Goal: Complete application form

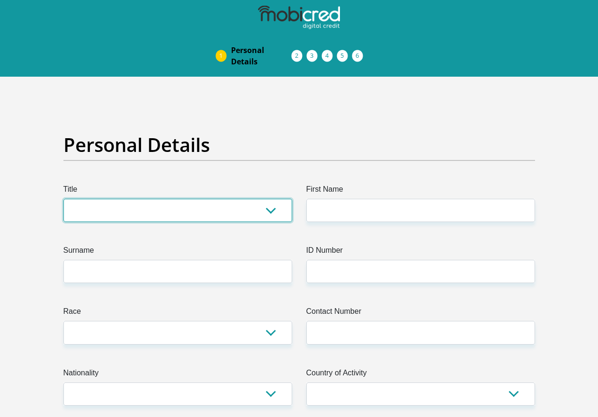
click at [269, 199] on select "Mr Ms Mrs Dr [PERSON_NAME]" at bounding box center [177, 210] width 228 height 23
select select "Mr"
click at [63, 199] on select "Mr Ms Mrs Dr [PERSON_NAME]" at bounding box center [177, 210] width 228 height 23
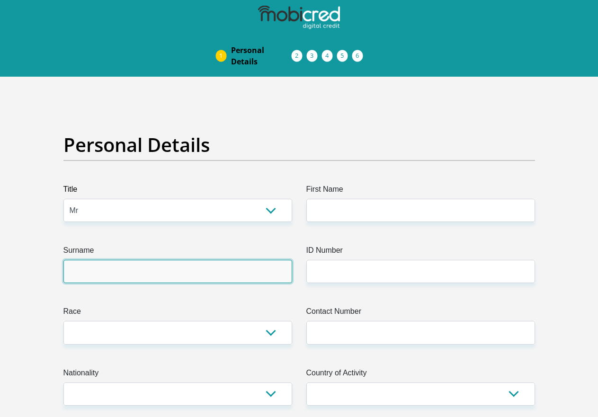
click at [103, 260] on input "Surname" at bounding box center [177, 271] width 228 height 23
type input "khapetsi"
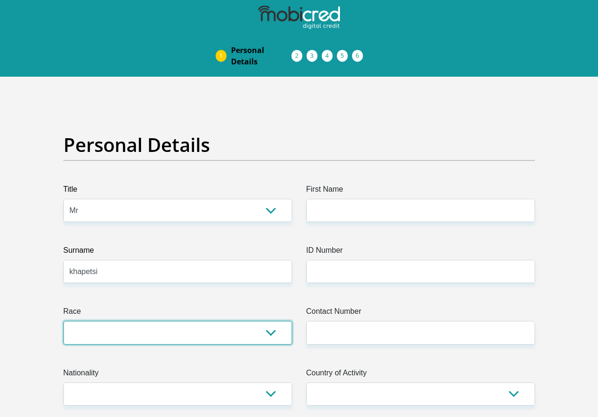
click at [271, 321] on select "Black Coloured Indian White Other" at bounding box center [177, 332] width 228 height 23
select select "1"
click at [63, 321] on select "Black Coloured Indian White Other" at bounding box center [177, 332] width 228 height 23
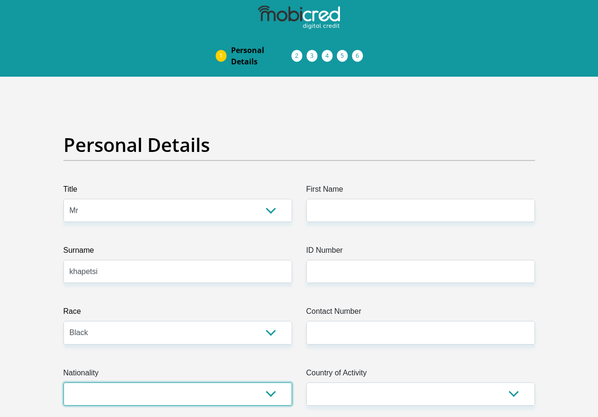
click at [268, 382] on select "[GEOGRAPHIC_DATA] [GEOGRAPHIC_DATA] [GEOGRAPHIC_DATA] [GEOGRAPHIC_DATA] [GEOGRA…" at bounding box center [177, 393] width 228 height 23
select select "ZAF"
click at [63, 382] on select "[GEOGRAPHIC_DATA] [GEOGRAPHIC_DATA] [GEOGRAPHIC_DATA] [GEOGRAPHIC_DATA] [GEOGRA…" at bounding box center [177, 393] width 228 height 23
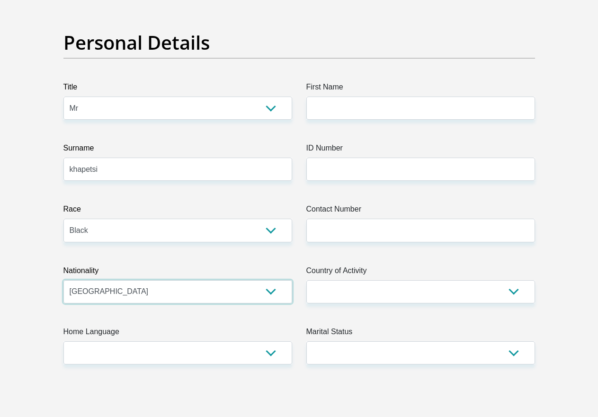
scroll to position [189, 0]
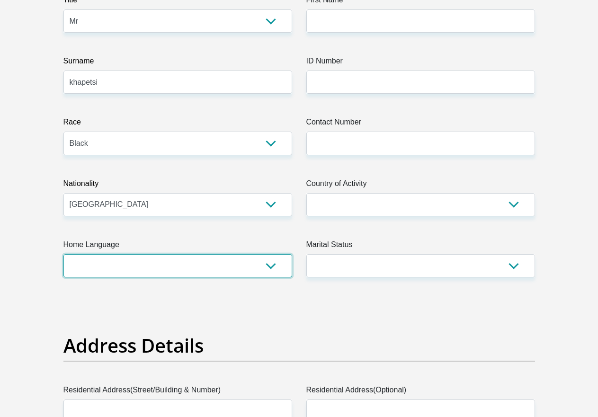
click at [273, 254] on select "Afrikaans English Sepedi South Ndebele Southern Sotho Swati Tsonga Tswana Venda…" at bounding box center [177, 265] width 228 height 23
select select "sot"
click at [63, 254] on select "Afrikaans English Sepedi South Ndebele Southern Sotho Swati Tsonga Tswana Venda…" at bounding box center [177, 265] width 228 height 23
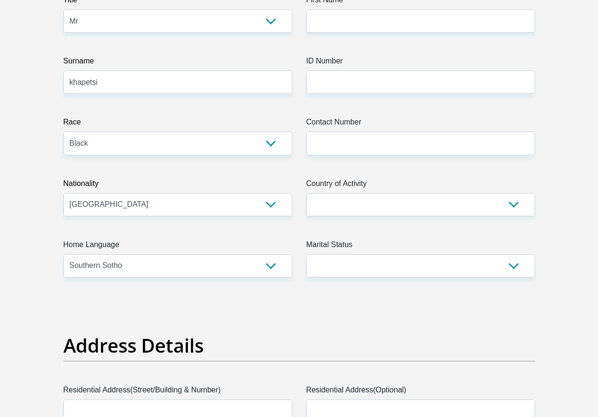
click at [91, 334] on h2 "Address Details" at bounding box center [298, 345] width 471 height 23
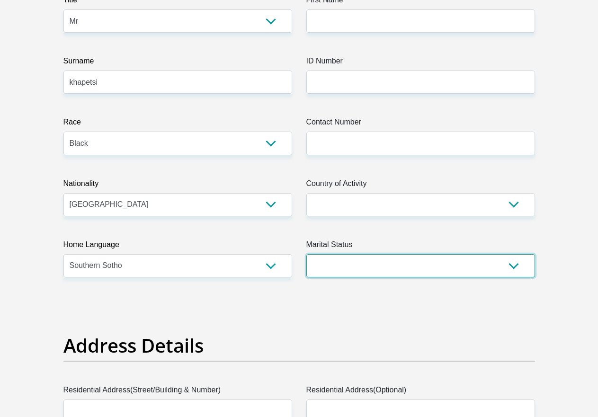
click at [357, 254] on select "Married ANC Single Divorced Widowed Married COP or Customary Law" at bounding box center [420, 265] width 228 height 23
select select "1"
click at [306, 254] on select "Married ANC Single Divorced Widowed Married COP or Customary Law" at bounding box center [420, 265] width 228 height 23
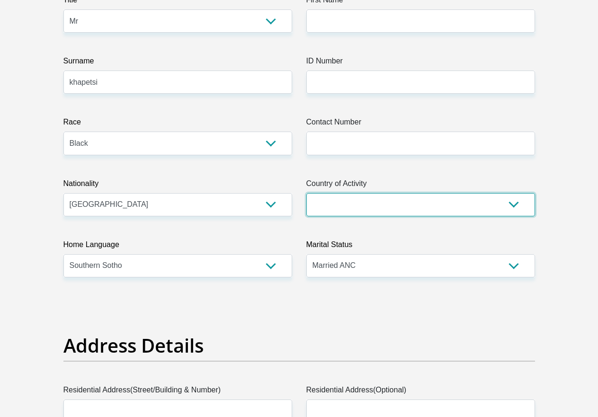
click at [376, 193] on select "[GEOGRAPHIC_DATA] [GEOGRAPHIC_DATA] [GEOGRAPHIC_DATA] [GEOGRAPHIC_DATA] [GEOGRA…" at bounding box center [420, 204] width 228 height 23
select select "ZAF"
click at [306, 193] on select "[GEOGRAPHIC_DATA] [GEOGRAPHIC_DATA] [GEOGRAPHIC_DATA] [GEOGRAPHIC_DATA] [GEOGRA…" at bounding box center [420, 204] width 228 height 23
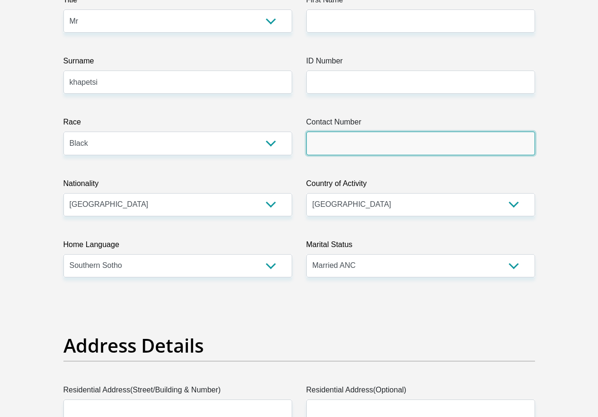
click at [378, 132] on input "Contact Number" at bounding box center [420, 143] width 228 height 23
type input "837578143"
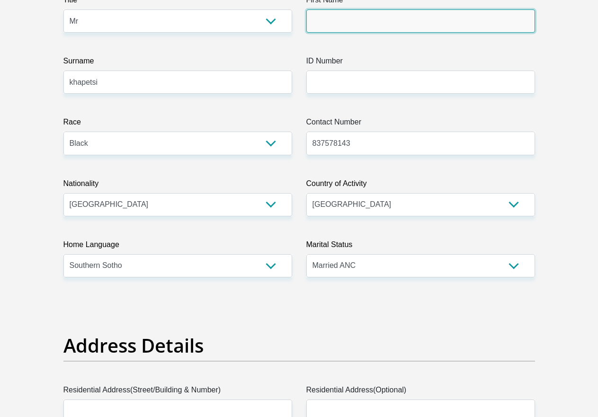
type input "[PERSON_NAME]"
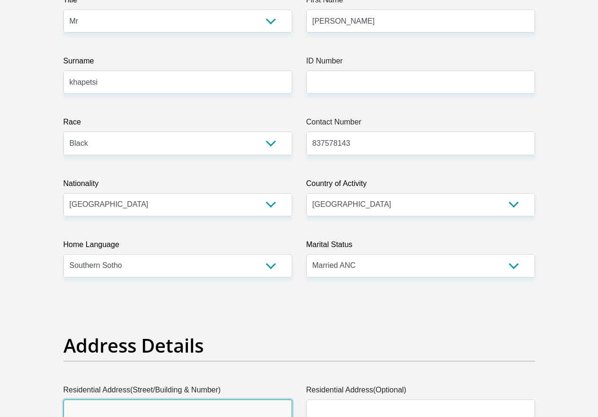
type input "4575 ramakgare Thaba nchu"
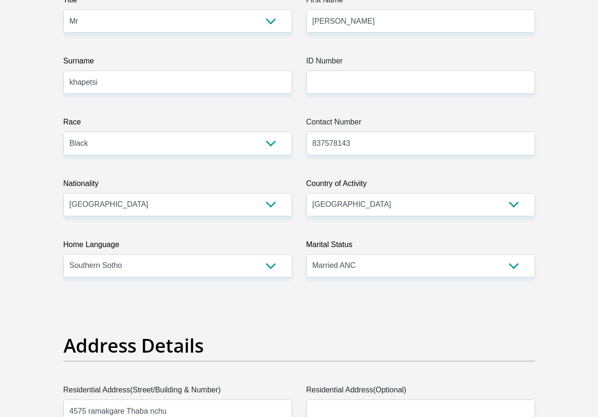
type input "Bloemfontein"
type input "9740"
select select "Free State"
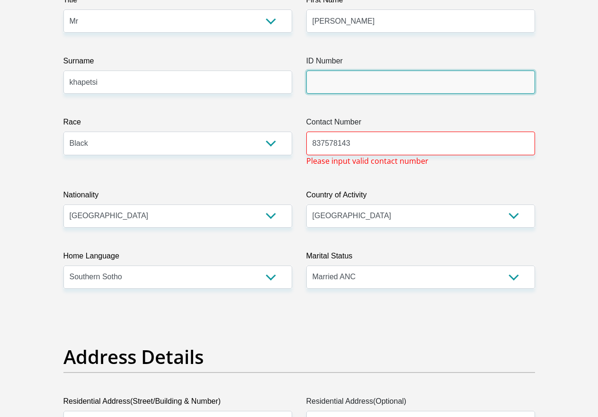
click at [377, 70] on input "ID Number" at bounding box center [420, 81] width 228 height 23
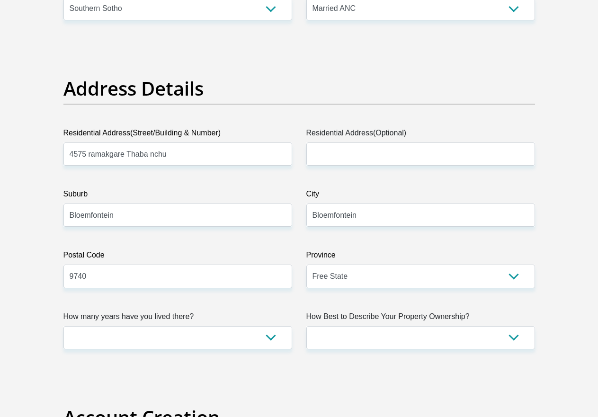
scroll to position [473, 0]
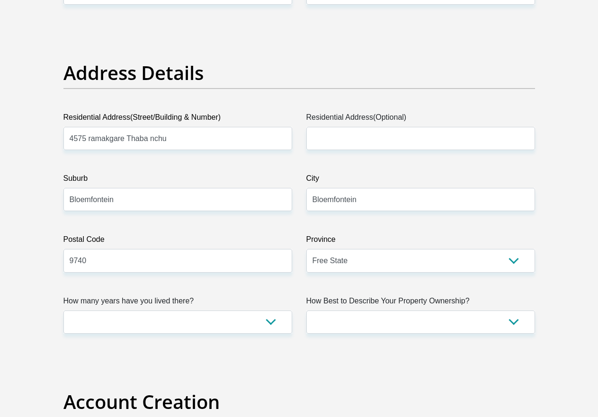
type input "8512226258081"
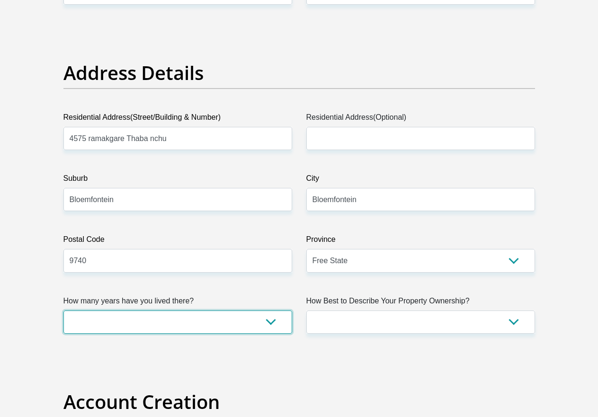
click at [270, 310] on select "less than 1 year 1-3 years 3-5 years 5+ years" at bounding box center [177, 321] width 228 height 23
select select "5"
click at [63, 310] on select "less than 1 year 1-3 years 3-5 years 5+ years" at bounding box center [177, 321] width 228 height 23
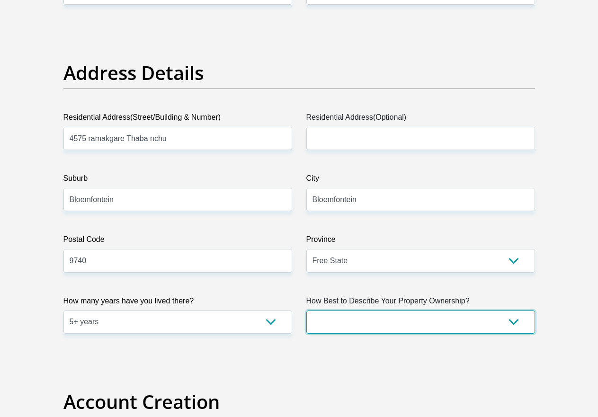
click at [508, 310] on select "Owned Rented Family Owned Company Dwelling" at bounding box center [420, 321] width 228 height 23
select select "Owned"
click at [306, 310] on select "Owned Rented Family Owned Company Dwelling" at bounding box center [420, 321] width 228 height 23
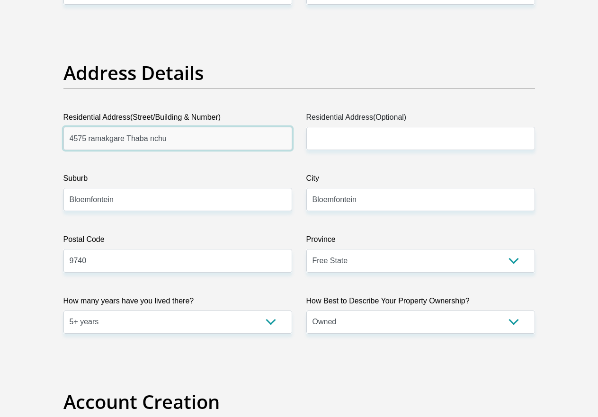
click at [181, 127] on input "4575 ramakgare Thaba nchu" at bounding box center [177, 138] width 228 height 23
type input "4575 ramakgare Thaba nchu moroka locatin"
click at [120, 188] on input "Bloemfontein" at bounding box center [177, 199] width 228 height 23
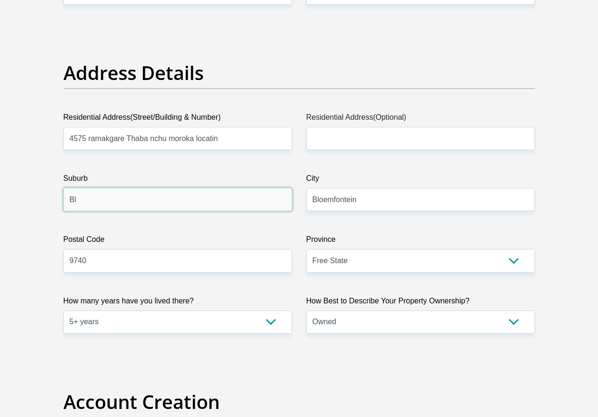
type input "B"
type input "thaba nchu"
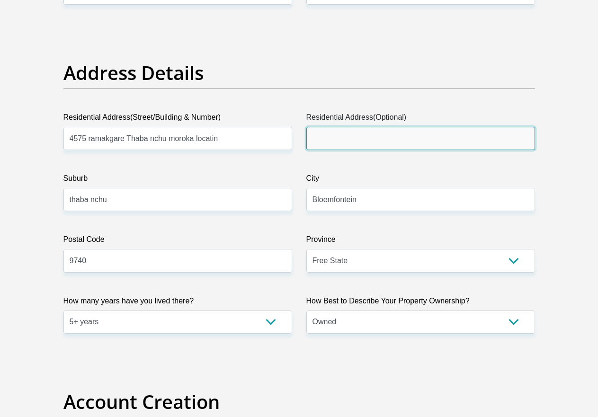
click at [355, 127] on input "Residential Address(Optional)" at bounding box center [420, 138] width 228 height 23
click at [356, 127] on input "Residential Address(Optional)" at bounding box center [420, 138] width 228 height 23
click at [374, 127] on input "Residential Address(Optional)" at bounding box center [420, 138] width 228 height 23
click at [339, 127] on input "Residential Address(Optional)" at bounding box center [420, 138] width 228 height 23
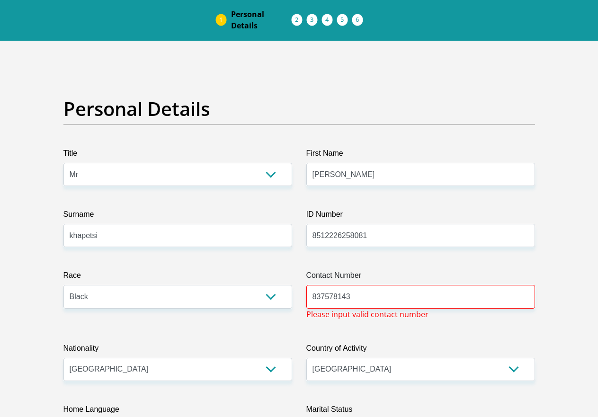
scroll to position [0, 0]
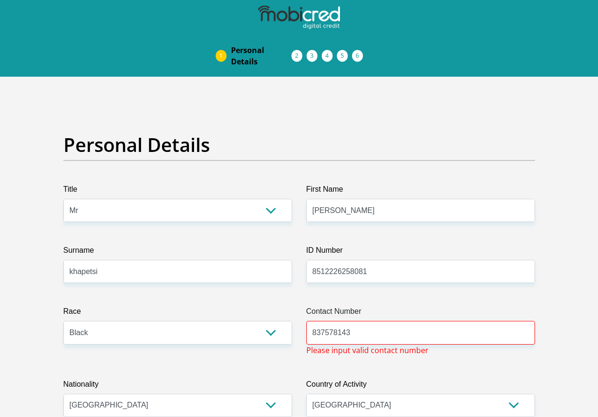
type input "4575"
